Goal: Navigation & Orientation: Find specific page/section

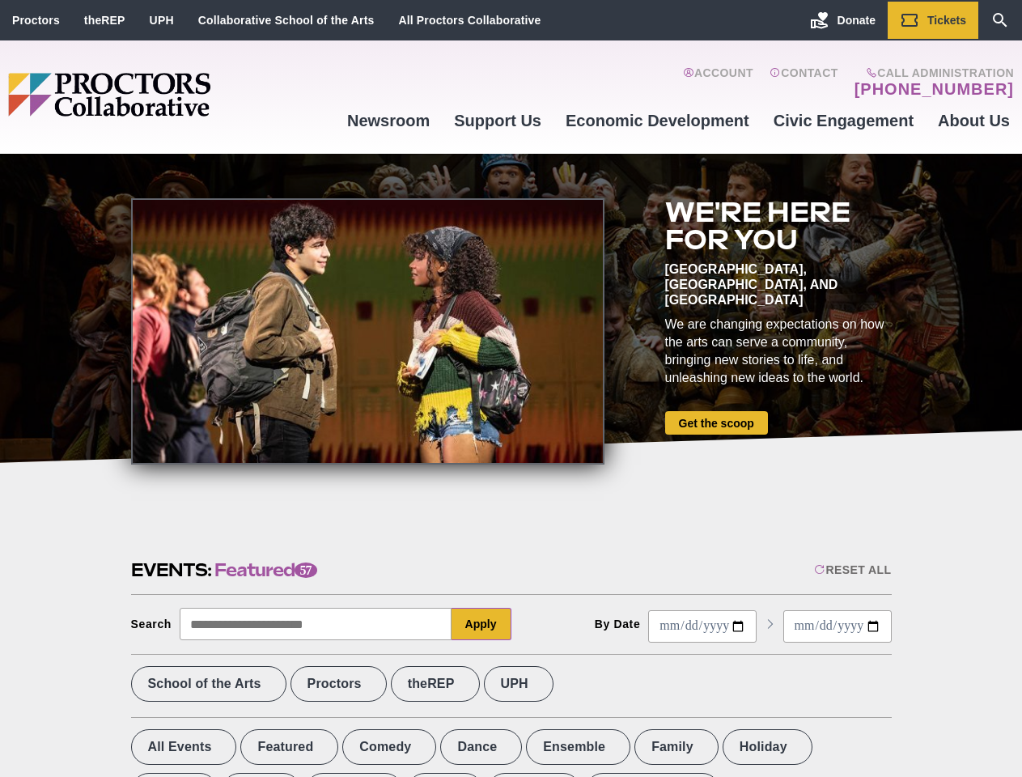
click at [511, 388] on div at bounding box center [367, 331] width 473 height 266
click at [851, 570] on div "Reset All" at bounding box center [852, 569] width 77 height 13
click at [482, 624] on button "Apply" at bounding box center [482, 624] width 60 height 32
